Goal: Answer question/provide support: Share knowledge or assist other users

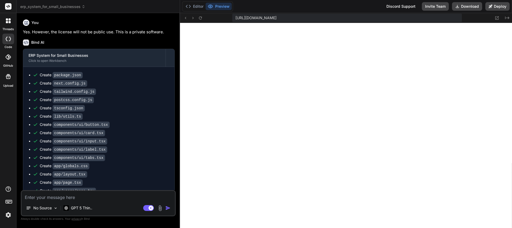
scroll to position [2877, 0]
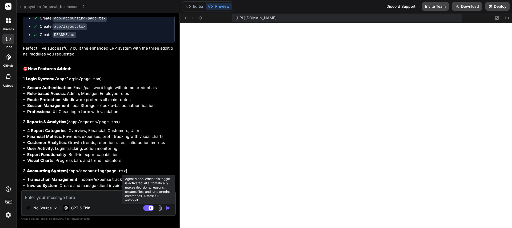
click at [149, 209] on rect at bounding box center [148, 208] width 11 height 6
type textarea "x"
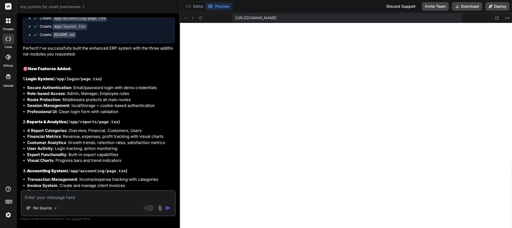
click at [37, 7] on span "erp_system_for_small_businesses" at bounding box center [52, 6] width 65 height 5
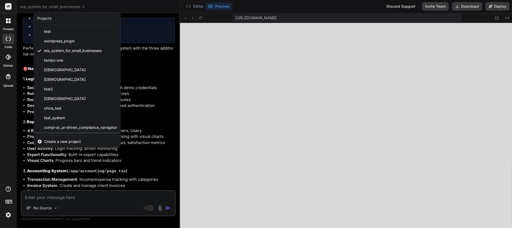
scroll to position [37, 0]
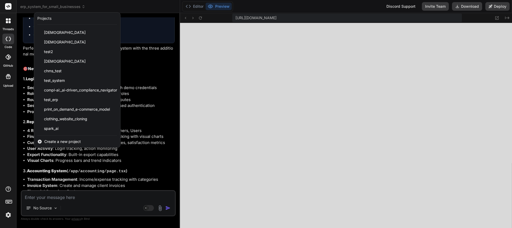
click at [58, 141] on span "Create a new project" at bounding box center [62, 141] width 37 height 5
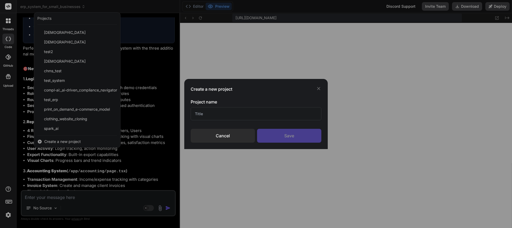
click at [207, 114] on input "text" at bounding box center [256, 113] width 131 height 13
type input "Printful Integration"
click at [235, 136] on div "Cancel" at bounding box center [223, 136] width 64 height 14
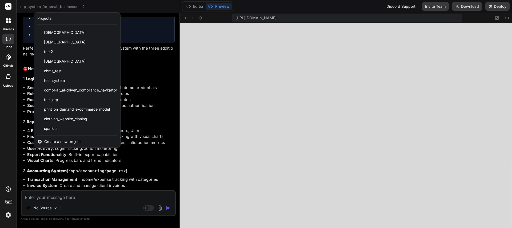
click at [9, 22] on icon at bounding box center [10, 22] width 2 height 2
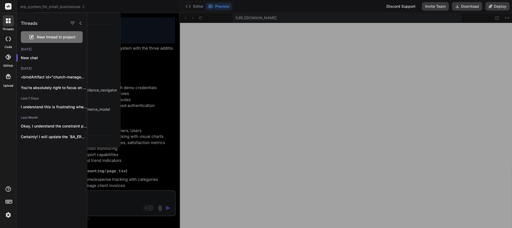
click at [9, 22] on icon at bounding box center [10, 22] width 2 height 2
click at [81, 24] on icon at bounding box center [80, 23] width 4 height 4
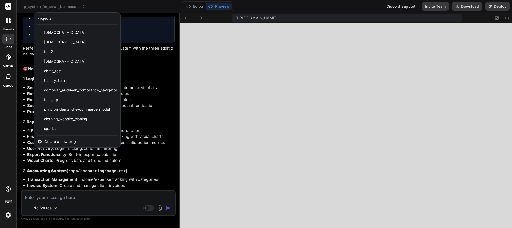
click at [188, 53] on div at bounding box center [256, 114] width 512 height 228
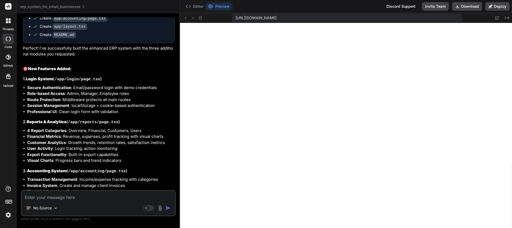
click at [46, 198] on textarea at bounding box center [98, 196] width 153 height 10
type textarea "F"
type textarea "x"
type textarea "Fi"
type textarea "x"
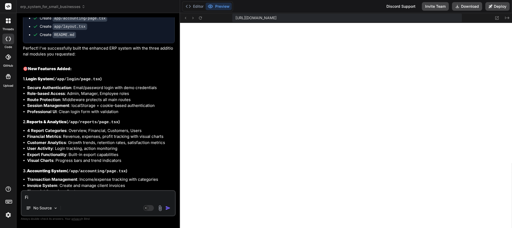
type textarea "Fix"
type textarea "x"
type textarea "Fix"
type textarea "x"
type textarea "Fix t"
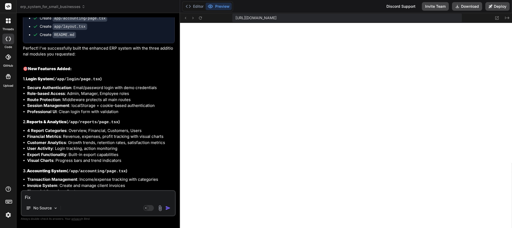
type textarea "x"
type textarea "Fix th"
type textarea "x"
type textarea "Fix thi"
type textarea "x"
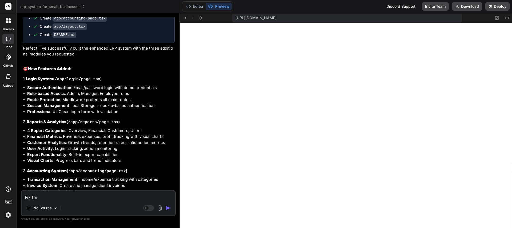
type textarea "Fix this"
type textarea "x"
type textarea "Fix this:"
type textarea "x"
type textarea "Fix this:"
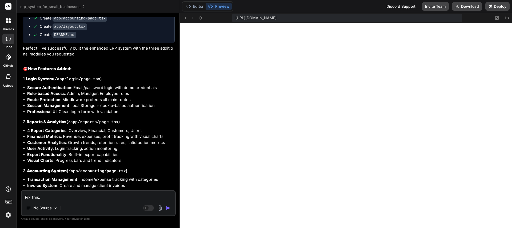
type textarea "x"
paste textarea "Event handlers cannot be passed to Client Component props. <button onClick={fun…"
type textarea "Fix this: Event handlers cannot be passed to Client Component props. <button on…"
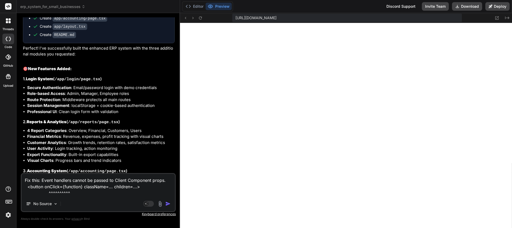
type textarea "x"
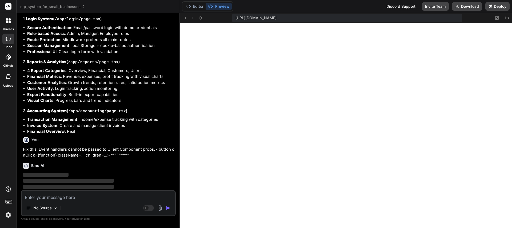
scroll to position [830, 0]
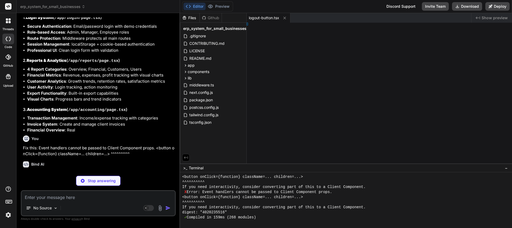
type textarea "x"
type textarea "l> ) }"
type textarea "x"
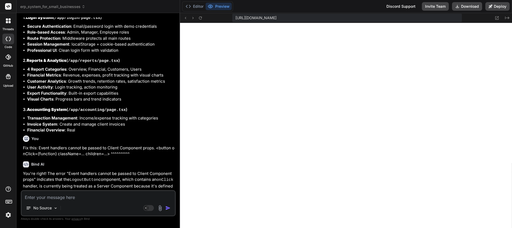
type textarea "</div> </body> </html> ) }"
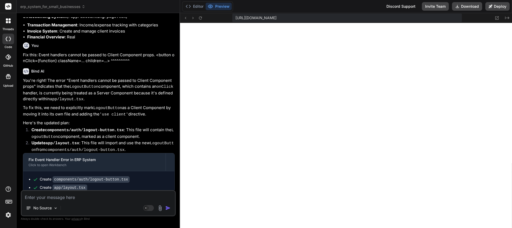
scroll to position [940, 0]
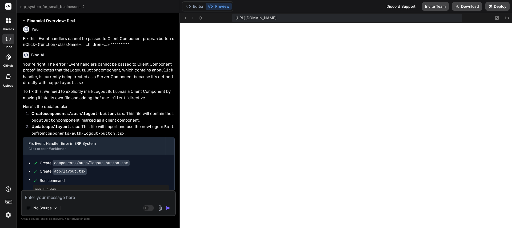
click at [74, 197] on textarea at bounding box center [98, 196] width 153 height 10
paste textarea "Hydration failed because the initial UI does not match what was rendered on the…"
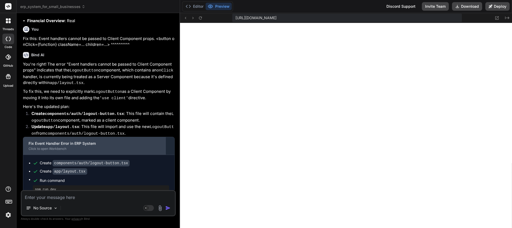
type textarea "Hydration failed because the initial UI does not match what was rendered on the…"
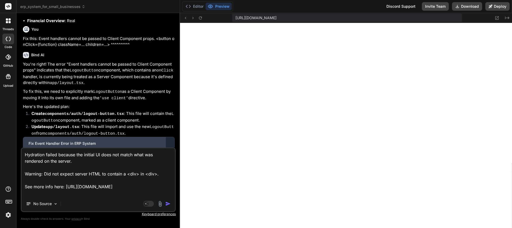
type textarea "x"
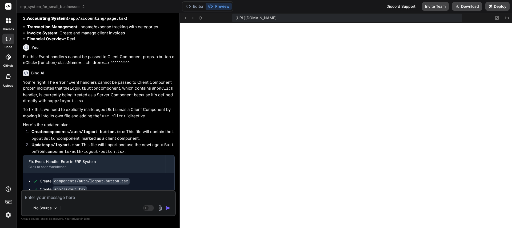
scroll to position [1007, 0]
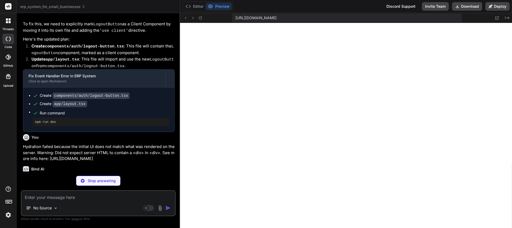
type textarea "x"
type textarea "return null } return <>{children}</> }"
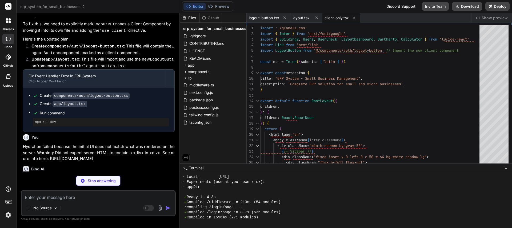
type textarea "x"
type textarea "</div> </CardContent> </Card> </TabsContent> </Tabs> </div> </ClientOnly> ) }"
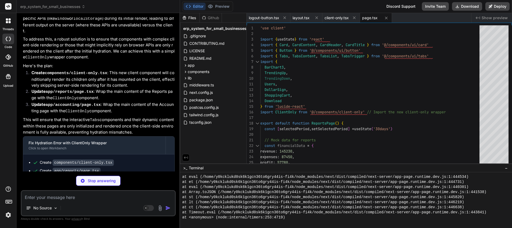
scroll to position [3597, 0]
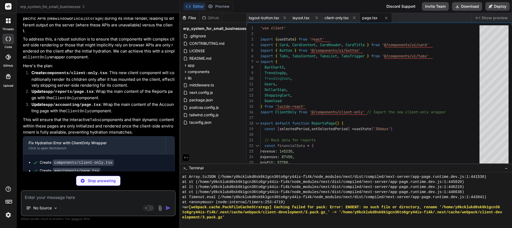
type textarea "x"
type textarea "</Tabs> </div> </ClientOnly> ) }"
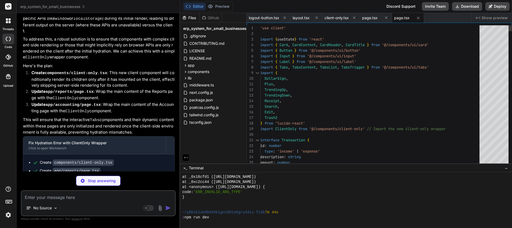
type textarea "x"
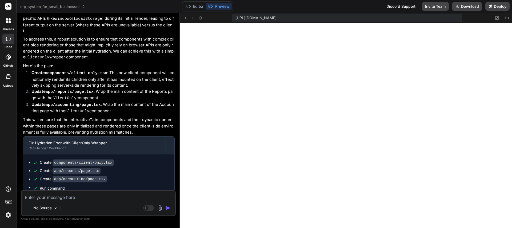
scroll to position [1226, 0]
click at [69, 198] on textarea at bounding box center [98, 196] width 153 height 10
click at [89, 199] on textarea at bounding box center [98, 196] width 153 height 10
paste textarea "There was an error while hydrating. Because the error happened outside of a Sus…"
type textarea "There was an error while hydrating. Because the error happened outside of a Sus…"
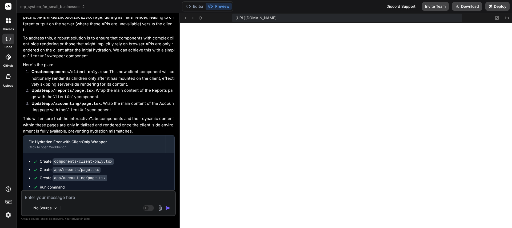
type textarea "x"
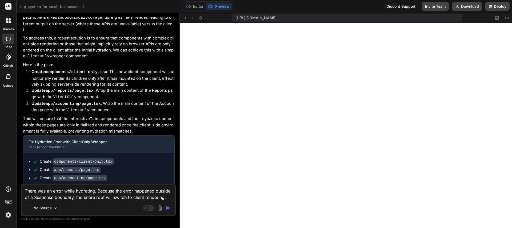
type textarea "There was an error while hydrating. Because the error happened outside of a Sus…"
click at [167, 207] on img "button" at bounding box center [167, 207] width 5 height 5
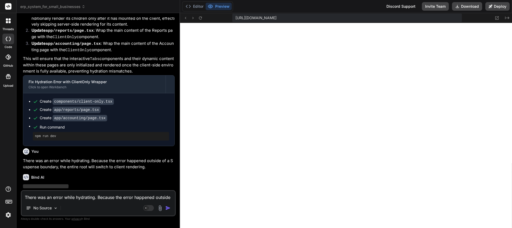
scroll to position [1287, 0]
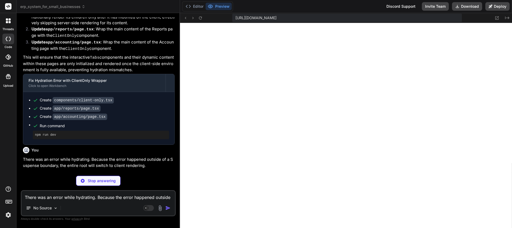
type textarea "x"
type textarea "TabsContent.displayName = "TabsContent" export { Tabs, TabsList, TabsTrigger, T…"
type textarea "x"
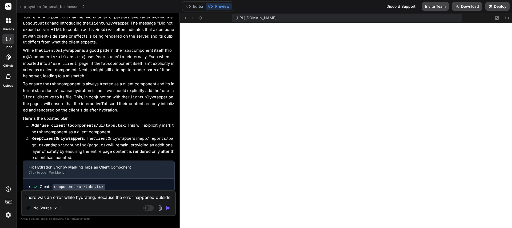
scroll to position [1457, 0]
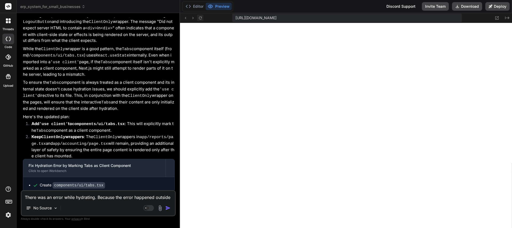
click at [201, 17] on icon at bounding box center [200, 17] width 3 height 3
click at [81, 200] on textarea "There was an error while hydrating. Because the error happened outside of a Sus…" at bounding box center [98, 196] width 153 height 10
click at [84, 200] on textarea "There was an error while hydrating. Because the error happened outside of a Sus…" at bounding box center [98, 196] width 153 height 10
type textarea "T"
type textarea "x"
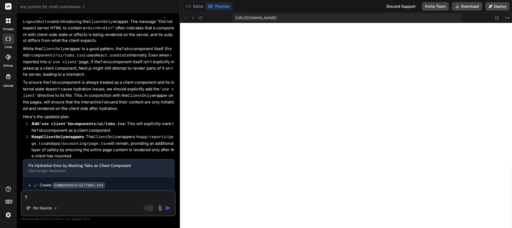
type textarea "Th"
type textarea "x"
type textarea "Thi"
type textarea "x"
type textarea "This"
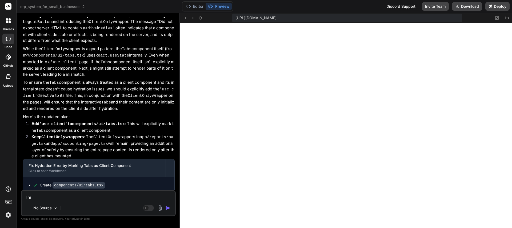
type textarea "x"
type textarea "This"
type textarea "x"
type textarea "This i"
type textarea "x"
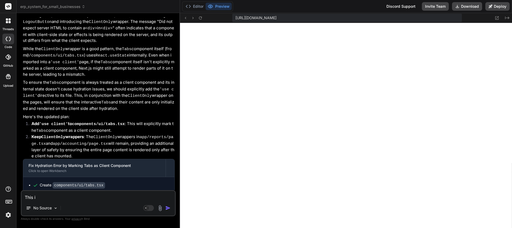
type textarea "This is"
type textarea "x"
type textarea "This is"
type textarea "x"
type textarea "This is w"
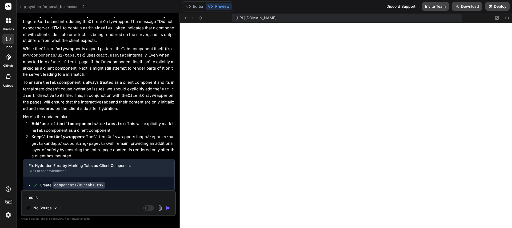
type textarea "x"
type textarea "This is wh"
type textarea "x"
type textarea "This is wha"
type textarea "x"
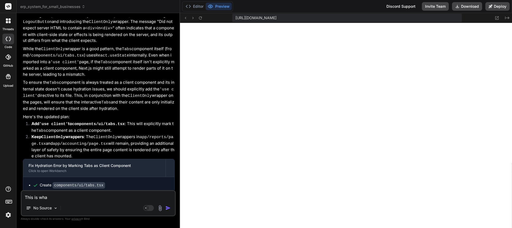
type textarea "This is what"
type textarea "x"
type textarea "This is what"
type textarea "x"
type textarea "This is what I"
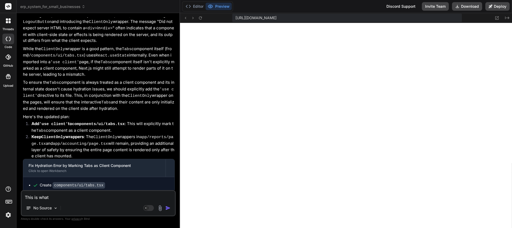
type textarea "x"
type textarea "This is what I"
type textarea "x"
type textarea "This is what I c"
type textarea "x"
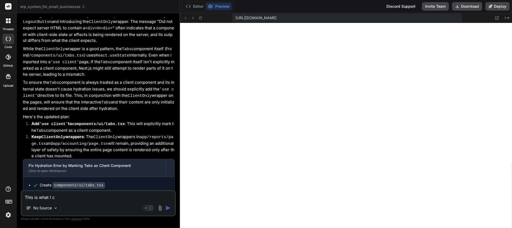
type textarea "This is what I co"
type textarea "x"
type textarea "This is what I con"
type textarea "x"
type textarea "This is what I cont"
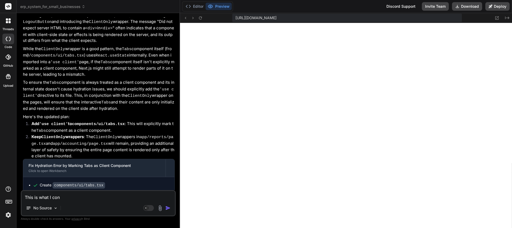
type textarea "x"
type textarea "This is what I [PERSON_NAME]"
type textarea "x"
type textarea "This is what I contin"
type textarea "x"
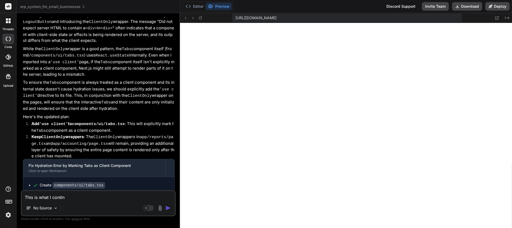
type textarea "This is what I continu"
type textarea "x"
type textarea "This is what I continue"
type textarea "x"
type textarea "This is what I continues"
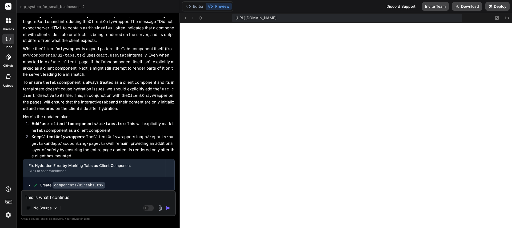
type textarea "x"
type textarea "This is what I continue"
type textarea "x"
type textarea "This is what I continue"
type textarea "x"
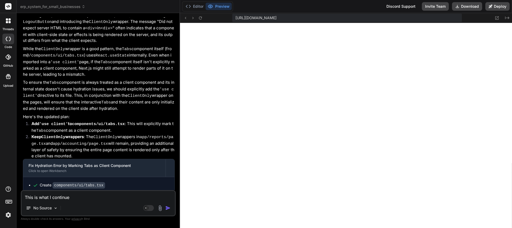
type textarea "This is what I continue t"
type textarea "x"
type textarea "This is what I continue to"
type textarea "x"
type textarea "This is what I continue to"
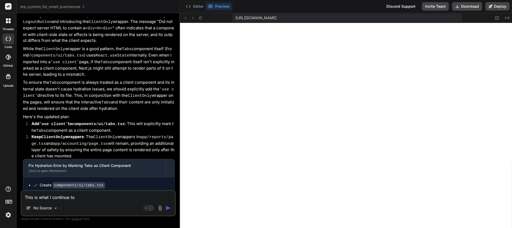
type textarea "x"
type textarea "This is what I continue to g"
type textarea "x"
type textarea "This is what I continue to ge"
type textarea "x"
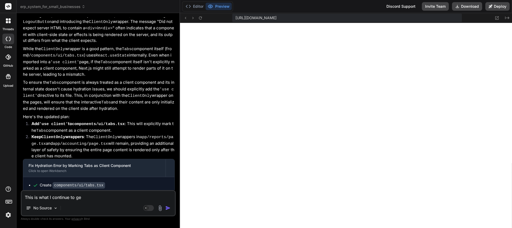
type textarea "This is what I continue to get"
type textarea "x"
type textarea "This is what I continue to get."
type textarea "x"
type textarea "This is what I continue to get."
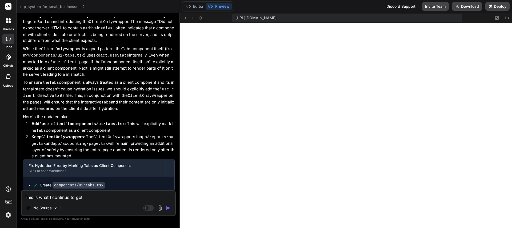
type textarea "x"
type textarea "This is what I continue to get. W"
type textarea "x"
type textarea "This is what I continue to get. We"
type textarea "x"
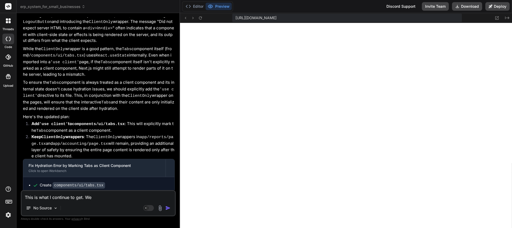
type textarea "This is what I continue to get. We"
type textarea "x"
type textarea "This is what I continue to get. We n"
type textarea "x"
type textarea "This is what I continue to get. We ne"
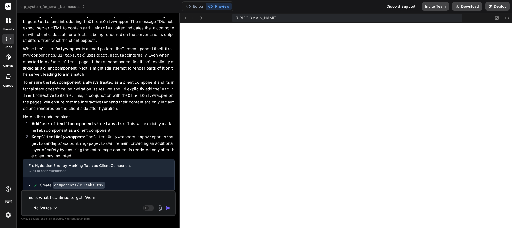
type textarea "x"
type textarea "This is what I continue to get. We nee"
type textarea "x"
type textarea "This is what I continue to get. We need"
type textarea "x"
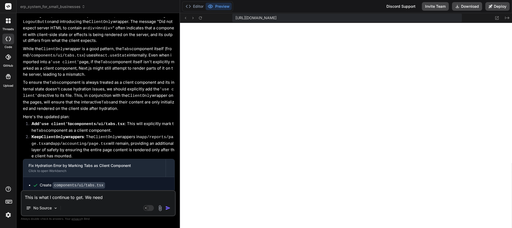
type textarea "This is what I continue to get. We need"
type textarea "x"
type textarea "This is what I continue to get. We need t"
type textarea "x"
type textarea "This is what I continue to get. We need to"
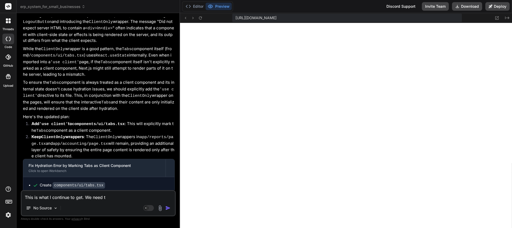
type textarea "x"
type textarea "This is what I continue to get. We need to"
type textarea "x"
type textarea "This is what I continue to get. We need to f"
type textarea "x"
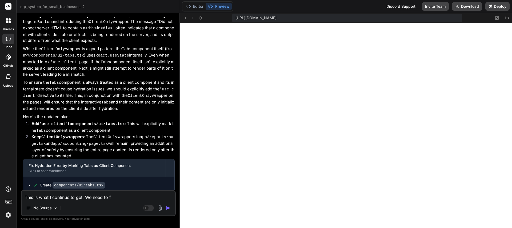
type textarea "This is what I continue to get. We need to fi"
type textarea "x"
type textarea "This is what I continue to get. We need to fix"
type textarea "x"
type textarea "This is what I continue to get. We need to fix"
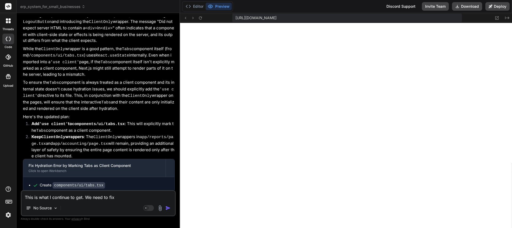
type textarea "x"
type textarea "This is what I continue to get. We need to fix t"
type textarea "x"
type textarea "This is what I continue to get. We need to fix th"
type textarea "x"
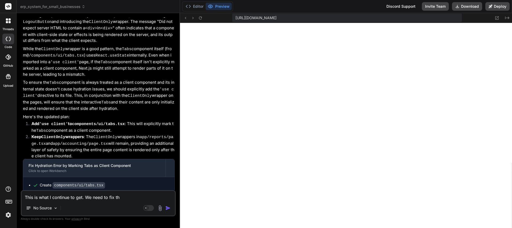
type textarea "This is what I continue to get. We need to fix thi"
type textarea "x"
type textarea "This is what I continue to get. We need to fix this"
type textarea "x"
type textarea "This is what I continue to get. We need to fix this"
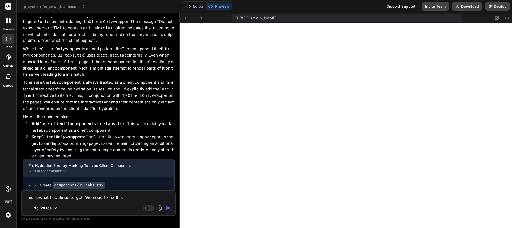
type textarea "x"
type textarea "This is what I continue to get. We need to fix this s"
type textarea "x"
type textarea "This is what I continue to get. We need to fix this so"
type textarea "x"
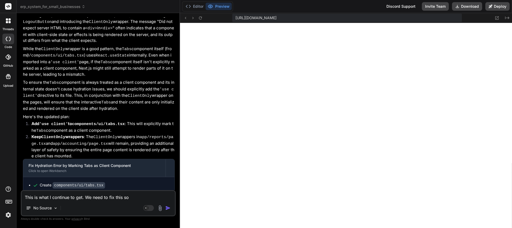
type textarea "This is what I continue to get. We need to fix this so"
type textarea "x"
type textarea "This is what I continue to get. We need to fix this so I"
type textarea "x"
type textarea "This is what I continue to get. We need to fix this so I"
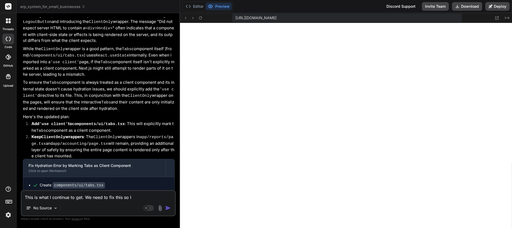
type textarea "x"
type textarea "This is what I continue to get. We need to fix this so I g"
type textarea "x"
type textarea "This is what I continue to get. We need to fix this so I ge"
type textarea "x"
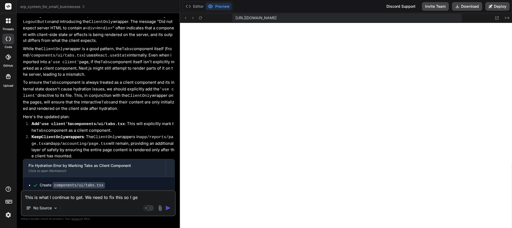
type textarea "This is what I continue to get. We need to fix this so I get"
type textarea "x"
type textarea "This is what I continue to get. We need to fix this so I get"
type textarea "x"
type textarea "This is what I continue to get. We need to fix this so I get n"
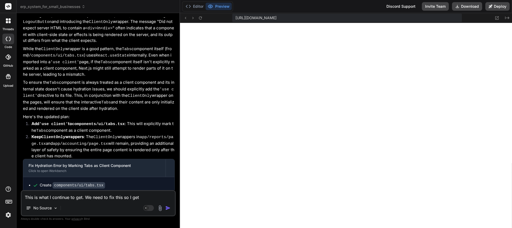
type textarea "x"
type textarea "This is what I continue to get. We need to fix this so I get no"
type textarea "x"
type textarea "This is what I continue to get. We need to fix this so I get no"
type textarea "x"
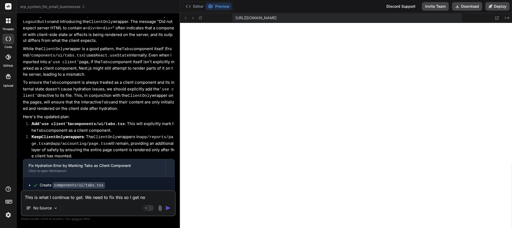
type textarea "This is what I continue to get. We need to fix this so I get no m"
type textarea "x"
type textarea "This is what I continue to get. We need to fix this so I get no mo"
type textarea "x"
type textarea "This is what I continue to get. We need to fix this so I get no moe"
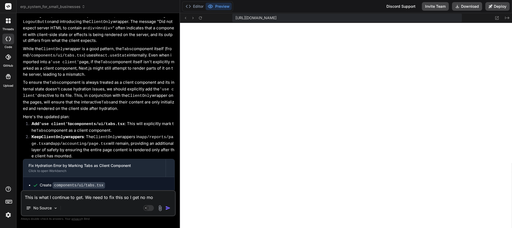
type textarea "x"
type textarea "This is what I continue to get. We need to fix this so I get no moer"
type textarea "x"
type textarea "This is what I continue to get. We need to fix this so I get no moe"
type textarea "x"
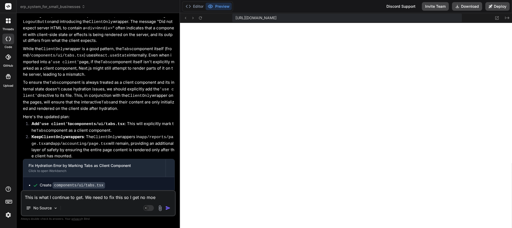
type textarea "This is what I continue to get. We need to fix this so I get no mo"
type textarea "x"
type textarea "This is what I continue to get. We need to fix this so I get no mor"
type textarea "x"
type textarea "This is what I continue to get. We need to fix this so I get no more"
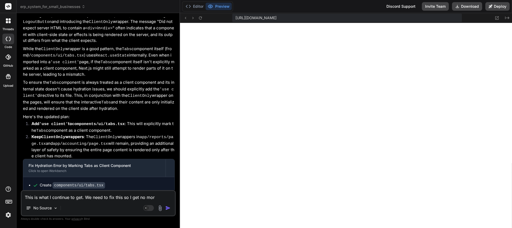
type textarea "x"
type textarea "This is what I continue to get. We need to fix this so I get no more"
type textarea "x"
type textarea "This is what I continue to get. We need to fix this so I get no more e"
type textarea "x"
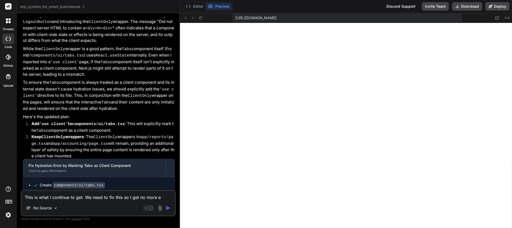
type textarea "This is what I continue to get. We need to fix this so I get no more er"
type textarea "x"
type textarea "This is what I continue to get. We need to fix this so I get no more err"
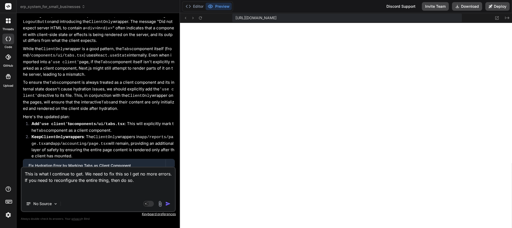
paste textarea "div div form div _c8 ./components/ui/card.tsx (73:11) div _c ./components/ui/ca…"
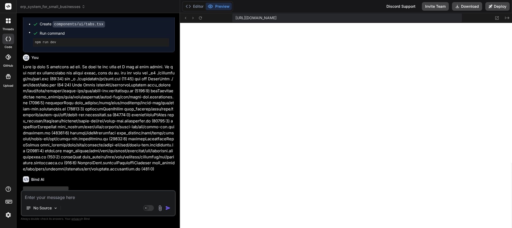
scroll to position [1620, 0]
